Goal: Task Accomplishment & Management: Use online tool/utility

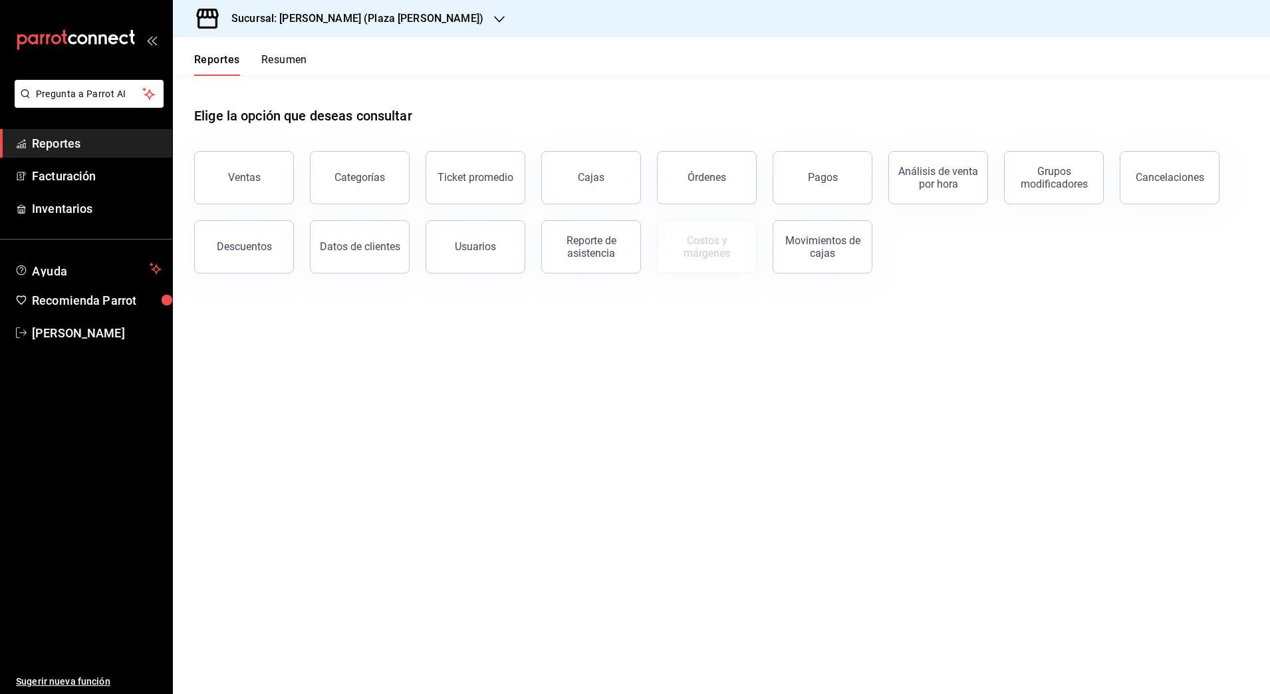
click at [98, 142] on span "Reportes" at bounding box center [97, 143] width 130 height 18
click at [414, 17] on div "Sucursal: [PERSON_NAME] (Plaza [PERSON_NAME])" at bounding box center [347, 18] width 327 height 37
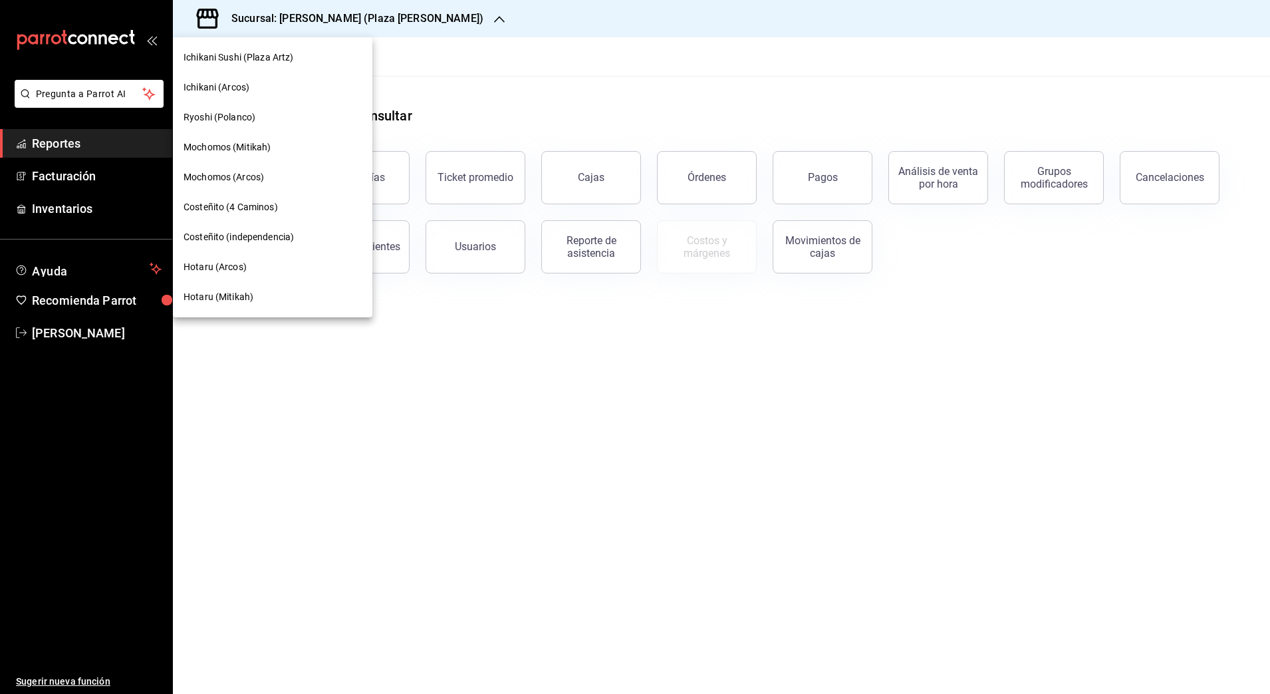
click at [244, 266] on span "Hotaru (Arcos)" at bounding box center [215, 267] width 63 height 14
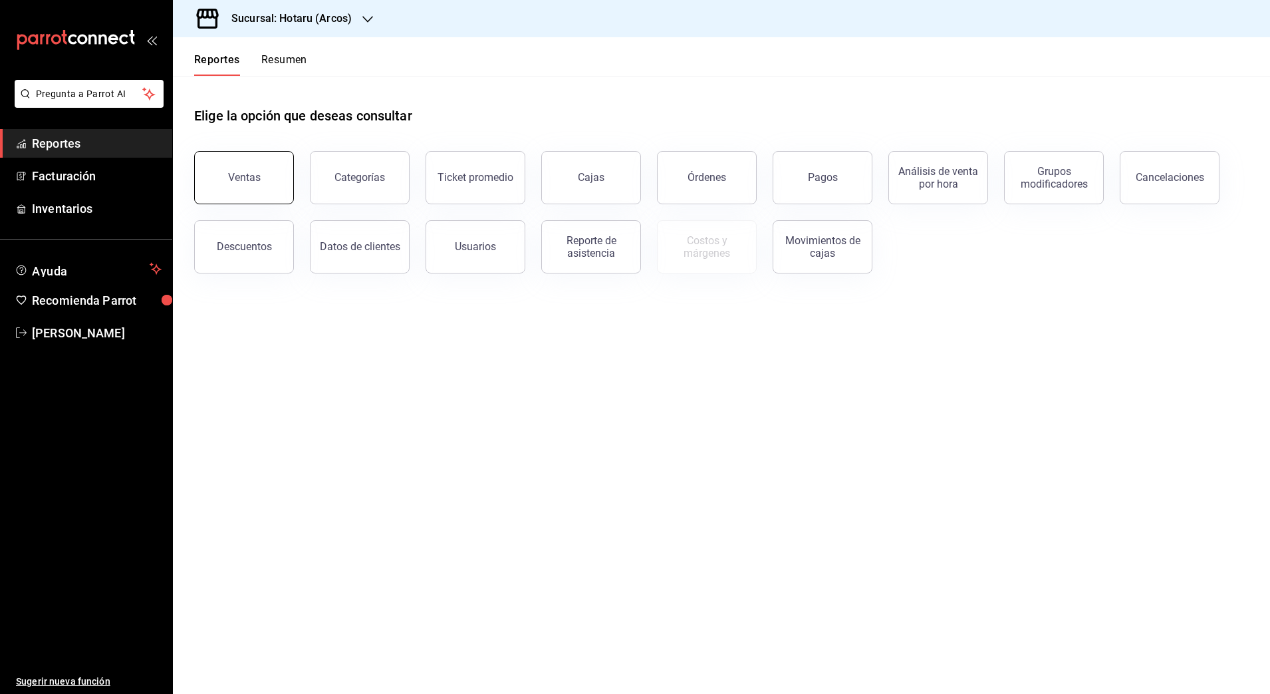
click at [241, 187] on button "Ventas" at bounding box center [244, 177] width 100 height 53
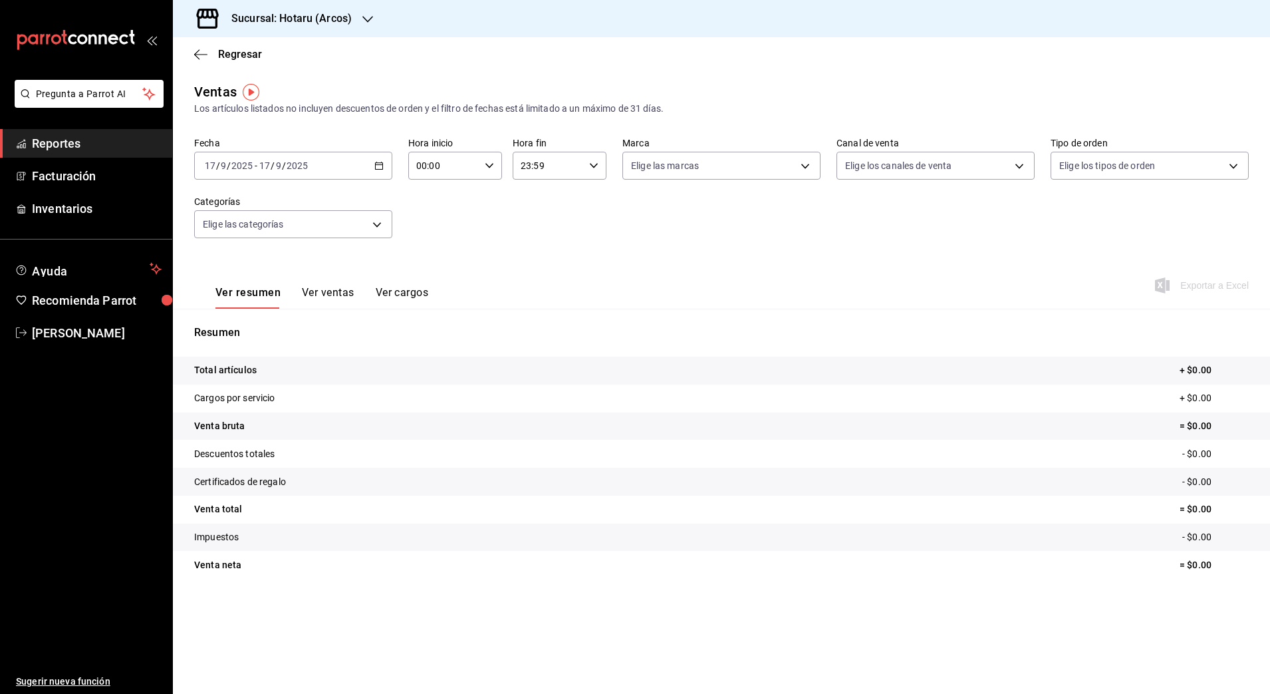
click at [380, 164] on icon "button" at bounding box center [378, 165] width 9 height 9
click at [264, 329] on span "Rango de fechas" at bounding box center [256, 326] width 103 height 14
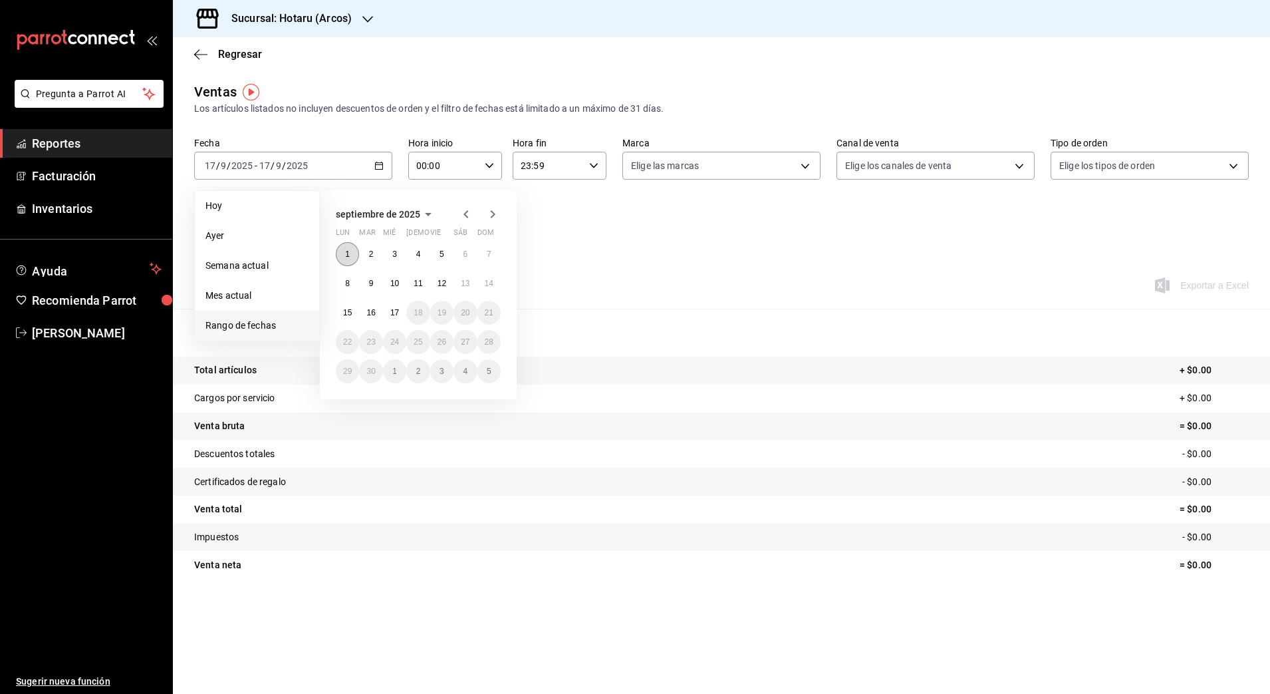
click at [349, 260] on button "1" at bounding box center [347, 254] width 23 height 24
click at [396, 316] on abbr "17" at bounding box center [394, 312] width 9 height 9
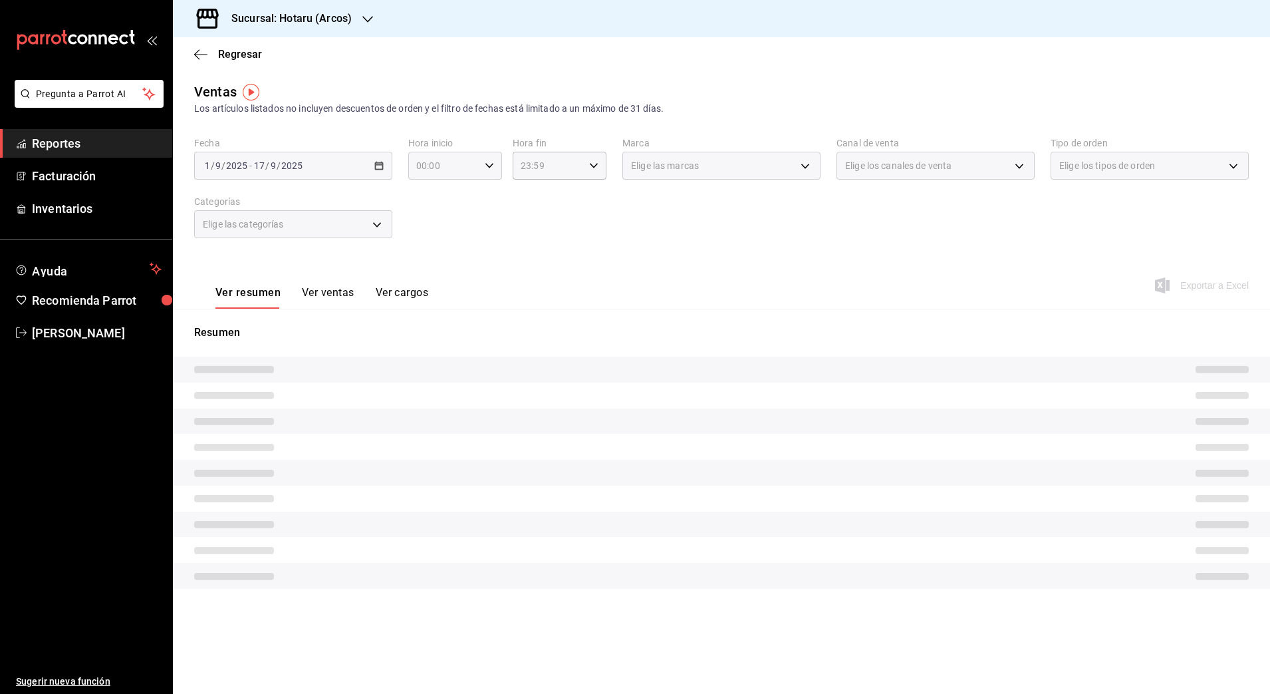
click at [483, 167] on div "00:00 Hora inicio" at bounding box center [455, 166] width 94 height 28
click at [434, 188] on span "05" at bounding box center [432, 193] width 26 height 11
type input "05:00"
click at [471, 200] on span "00" at bounding box center [479, 199] width 26 height 11
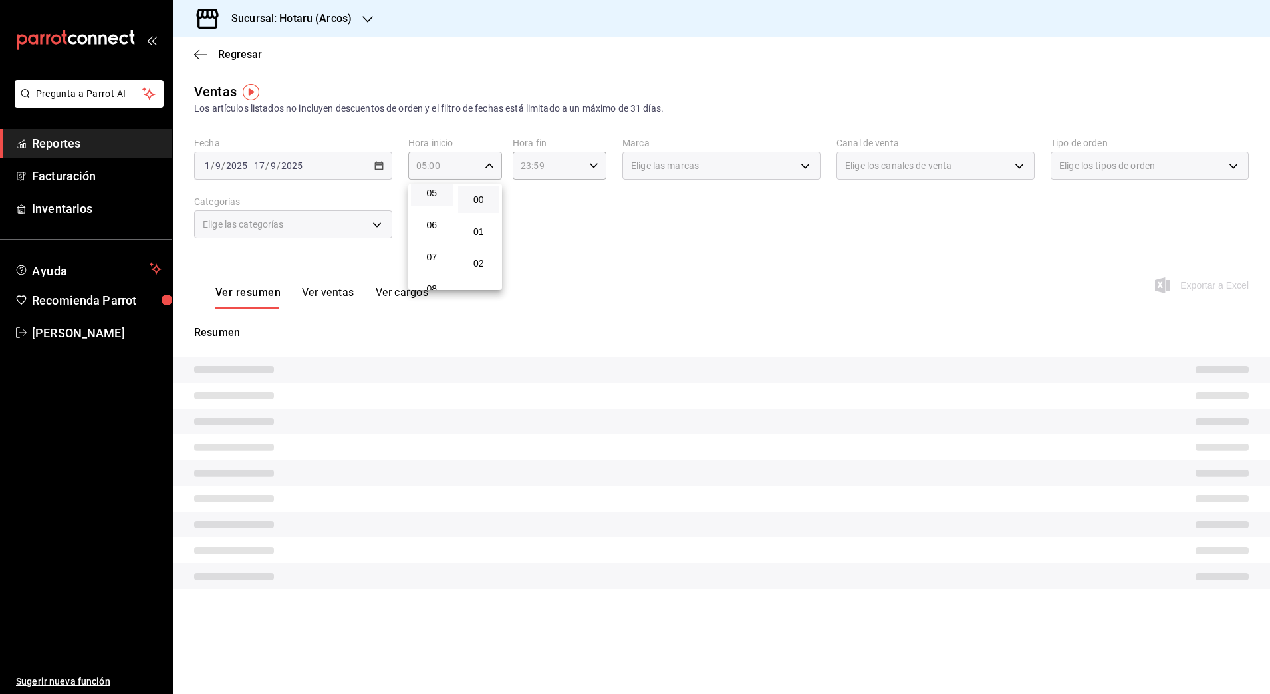
click at [522, 171] on div at bounding box center [635, 347] width 1270 height 694
click at [595, 168] on icon "button" at bounding box center [593, 165] width 9 height 9
click at [539, 246] on span "04" at bounding box center [536, 244] width 26 height 11
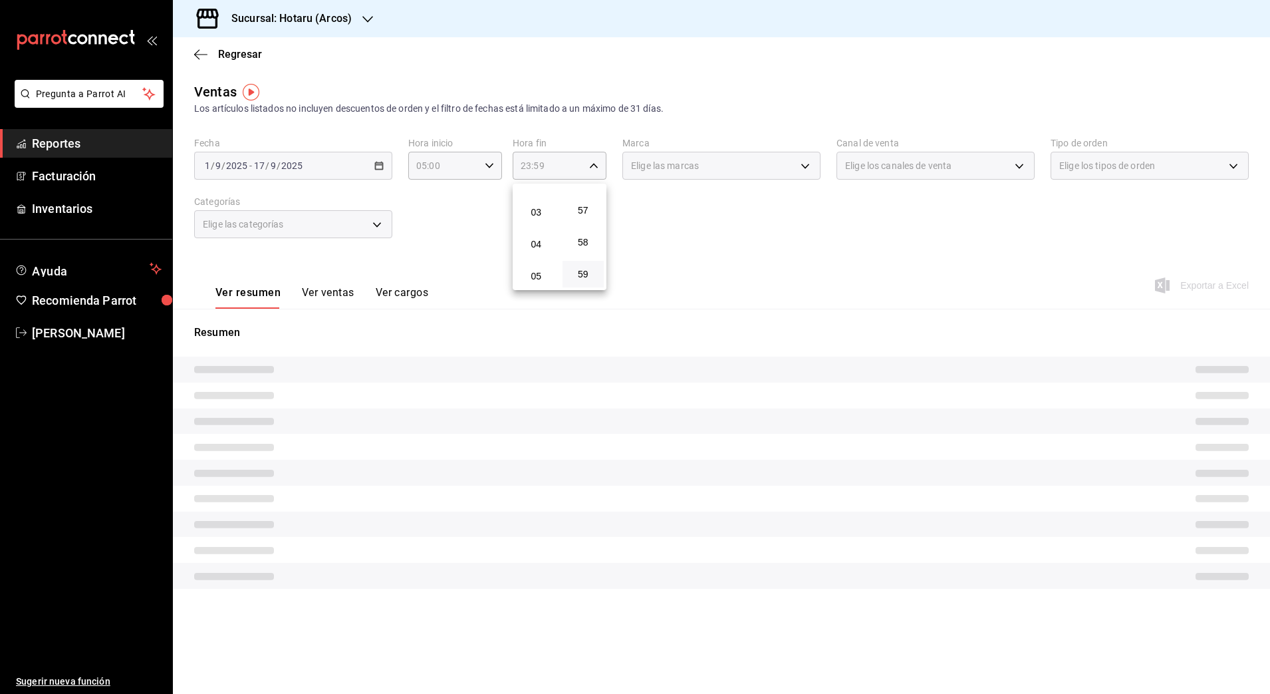
type input "04:59"
click at [587, 277] on span "59" at bounding box center [584, 274] width 26 height 11
click at [712, 250] on div at bounding box center [635, 347] width 1270 height 694
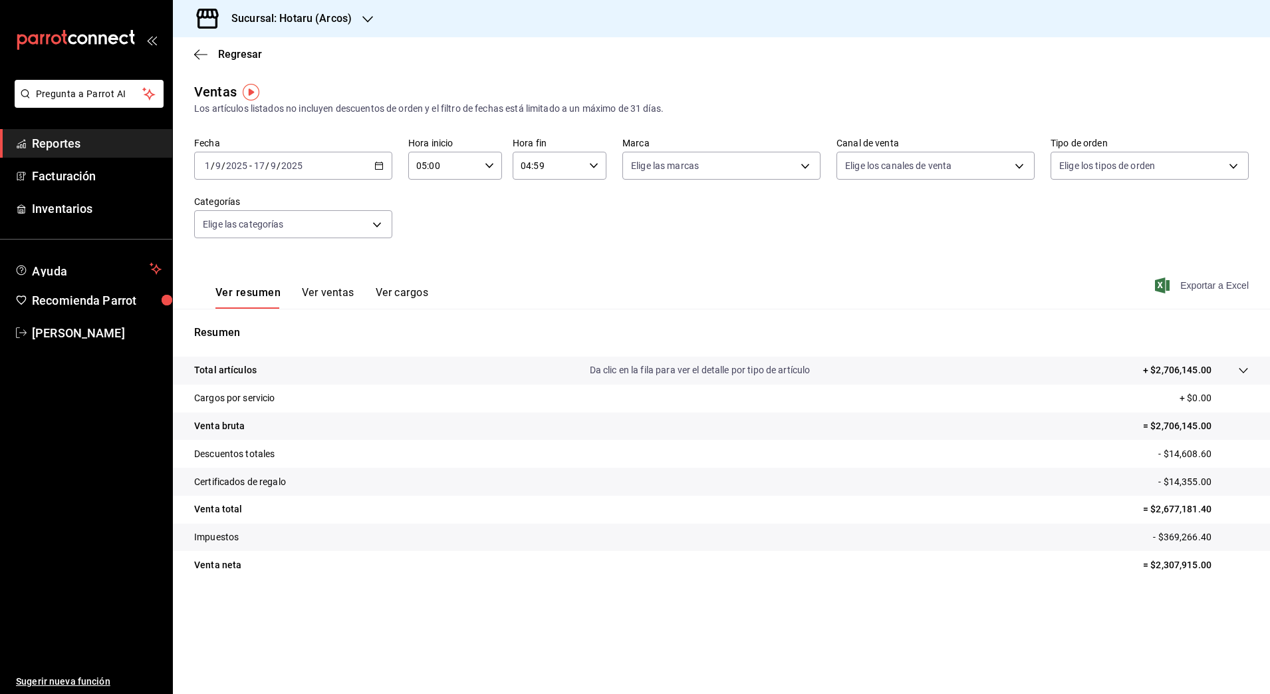
click at [1212, 285] on span "Exportar a Excel" at bounding box center [1203, 285] width 91 height 16
click at [1214, 283] on span "Exportar a Excel" at bounding box center [1203, 285] width 91 height 16
click at [366, 21] on icon "button" at bounding box center [367, 19] width 11 height 7
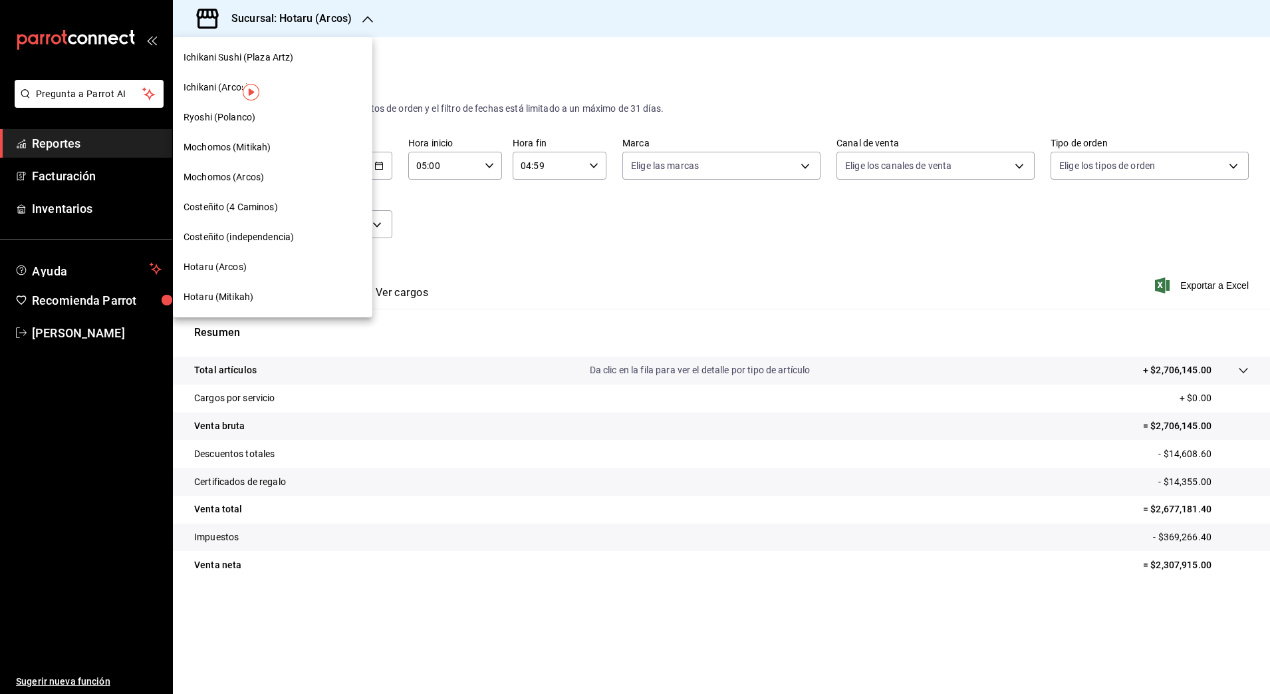
click at [200, 91] on span "Ichikani (Arcos)" at bounding box center [217, 87] width 66 height 14
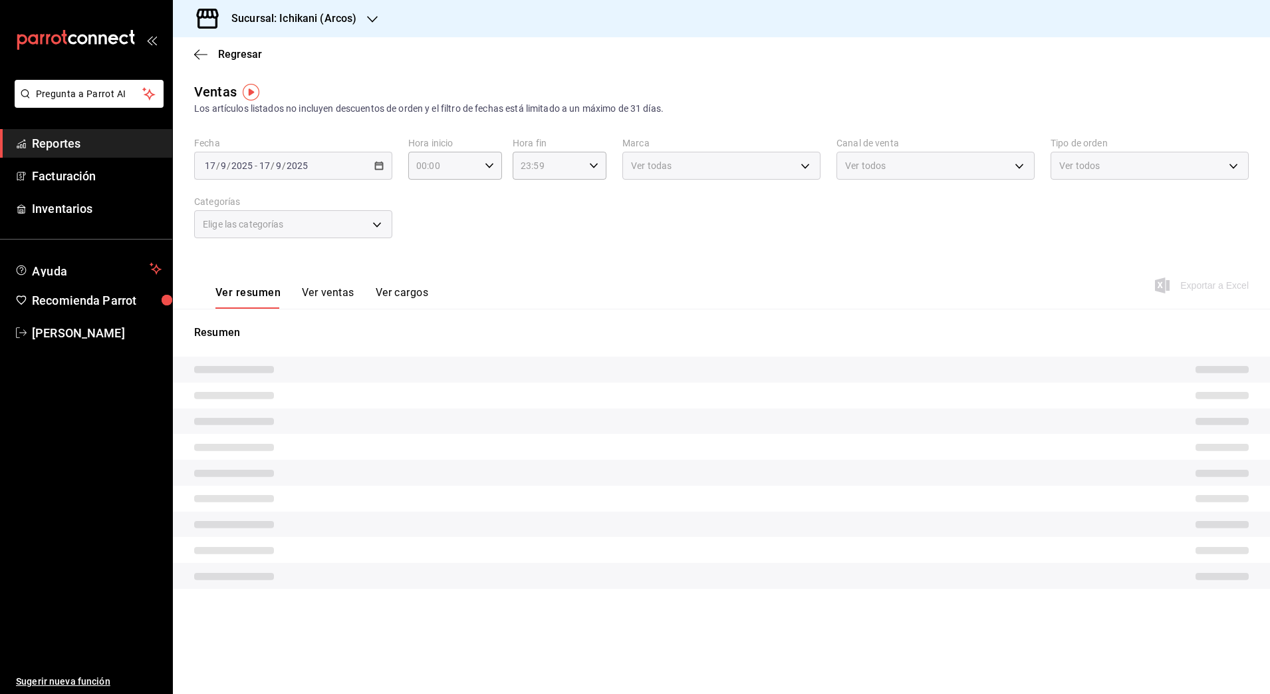
type input "05:00"
type input "04:59"
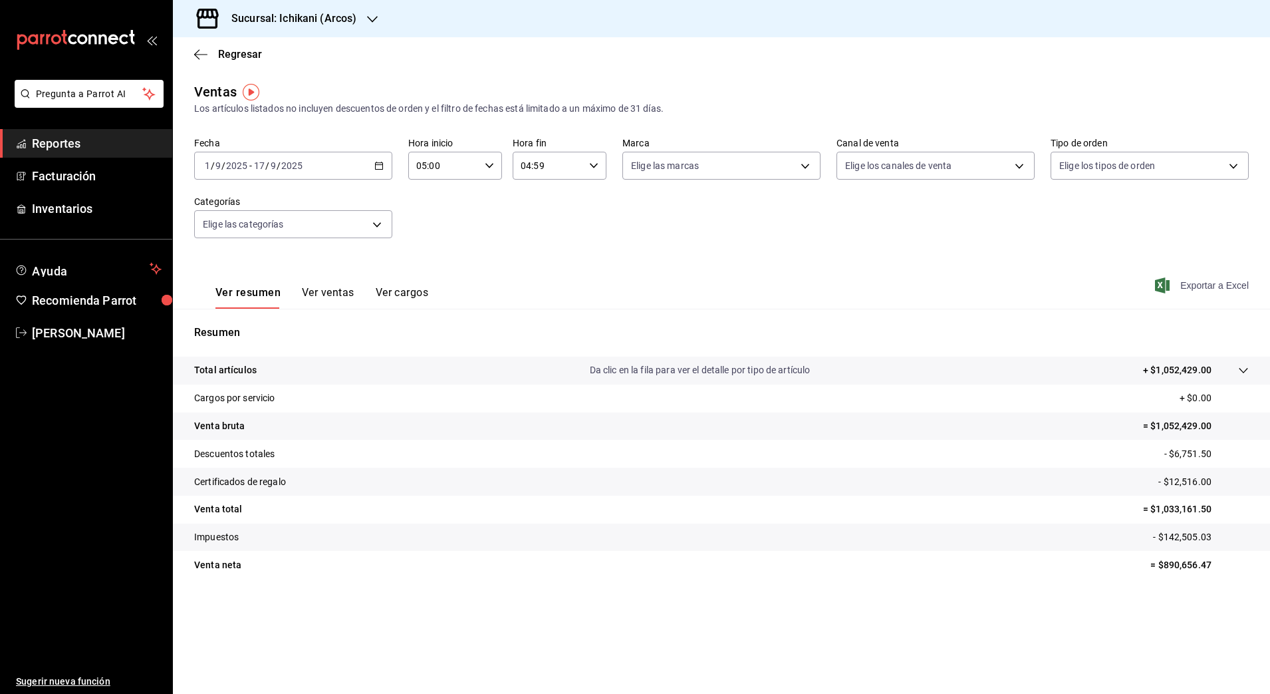
click at [1208, 283] on span "Exportar a Excel" at bounding box center [1203, 285] width 91 height 16
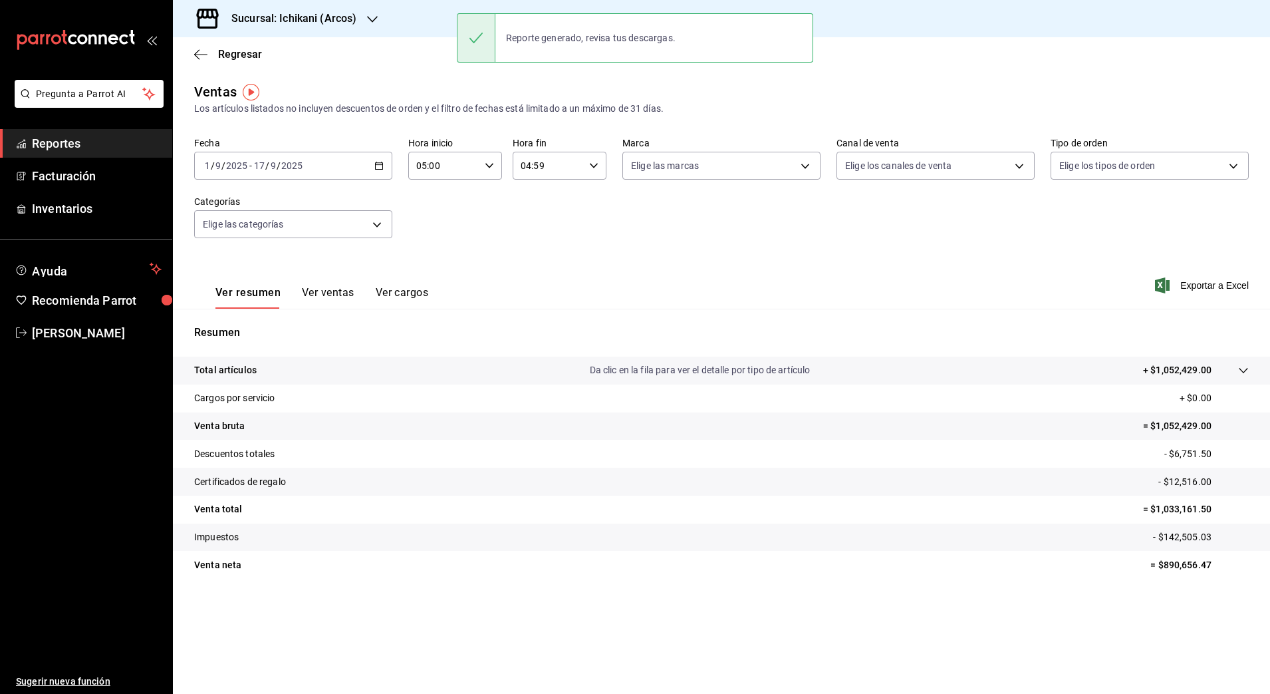
click at [1205, 283] on span "Exportar a Excel" at bounding box center [1203, 285] width 91 height 16
click at [581, 62] on div "Regresar" at bounding box center [721, 54] width 1097 height 34
